Goal: Task Accomplishment & Management: Manage account settings

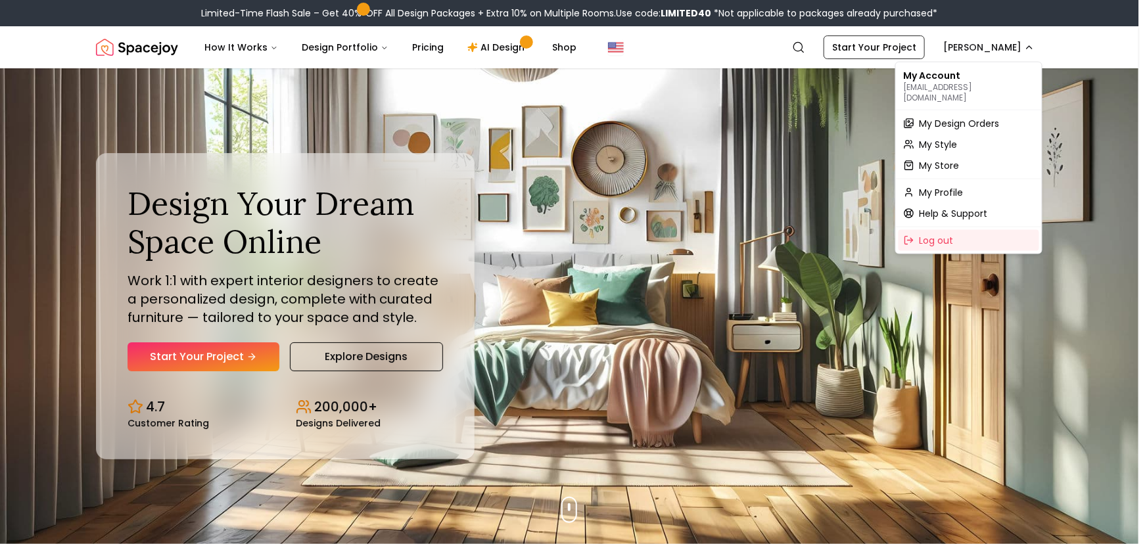
click at [957, 117] on span "My Design Orders" at bounding box center [960, 123] width 80 height 13
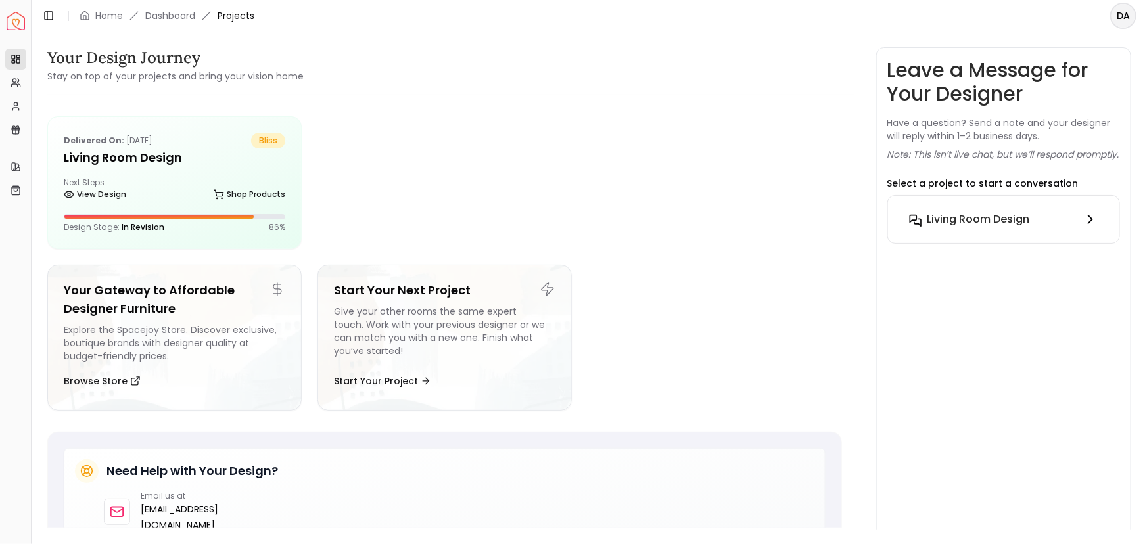
click at [1065, 228] on div "Living Room design" at bounding box center [1003, 220] width 150 height 16
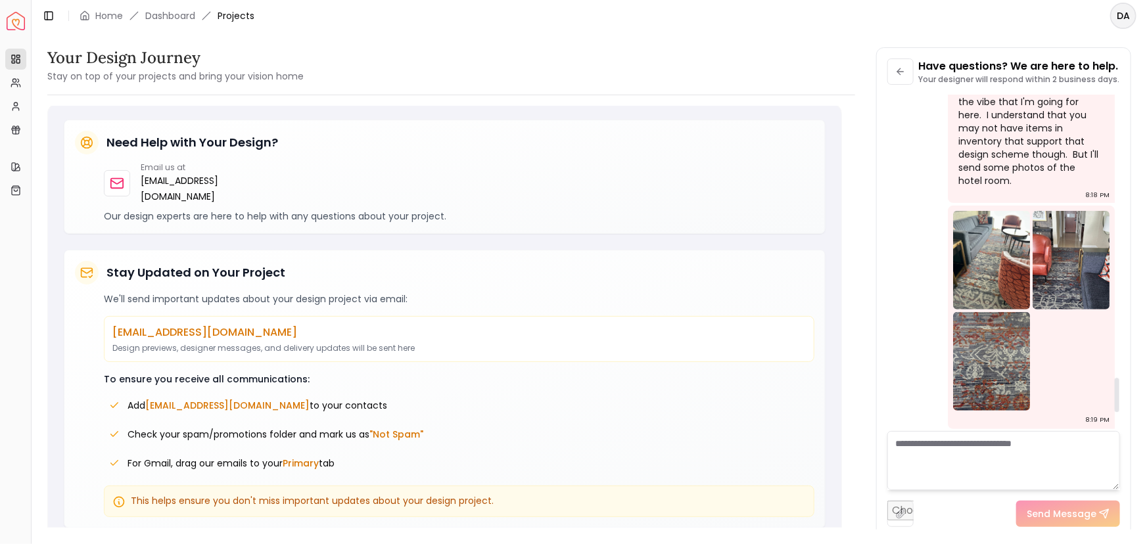
scroll to position [2779, 0]
